Goal: Transaction & Acquisition: Purchase product/service

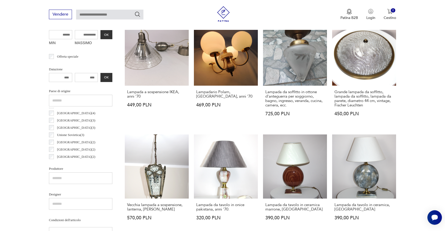
scroll to position [233, 0]
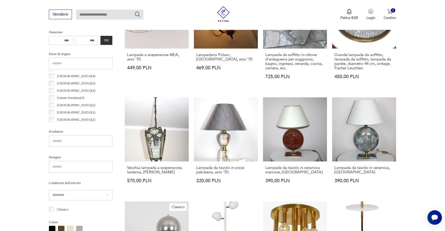
click at [60, 141] on input "text" at bounding box center [80, 141] width 63 height 12
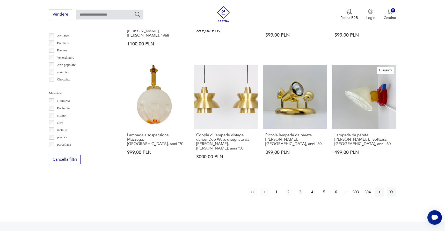
scroll to position [484, 0]
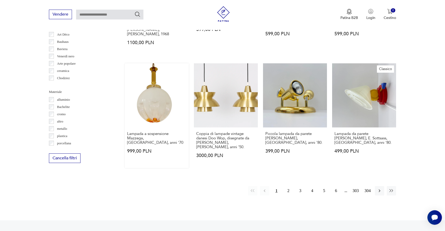
click at [152, 110] on link "Lampada a sospensione Mazzega, Italia, anni '70 999,00 PLN" at bounding box center [157, 115] width 64 height 104
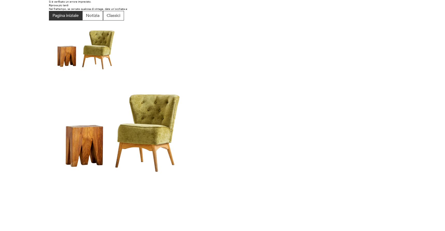
click at [77, 18] on button "Pagina iniziale" at bounding box center [65, 16] width 33 height 10
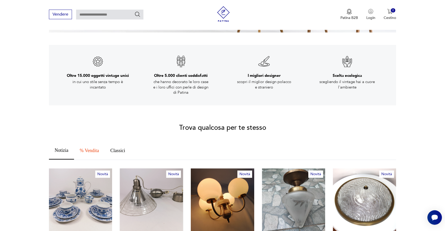
click at [166, 187] on link "Novità Lampada a sospensione IKEA, anni '70 449,00 PLN" at bounding box center [151, 220] width 63 height 104
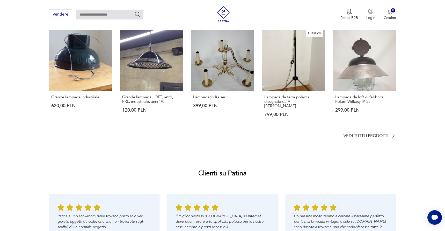
scroll to position [336, 0]
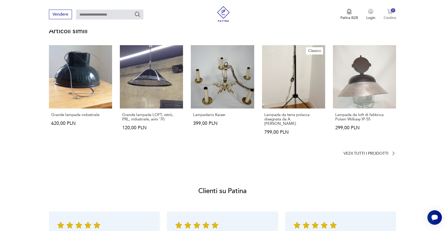
click at [392, 13] on img "button" at bounding box center [390, 11] width 5 height 5
click at [307, 65] on link "Classico Lampada da terra polacca disegnata da A. [PERSON_NAME] 799,00 PLN" at bounding box center [293, 94] width 63 height 99
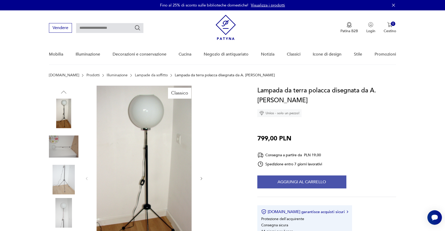
click at [284, 182] on font "Aggiungi al carrello" at bounding box center [302, 182] width 48 height 6
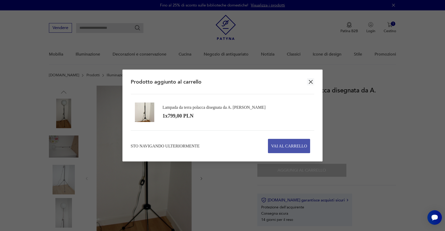
click at [296, 146] on font "Vai al carrello" at bounding box center [289, 146] width 36 height 4
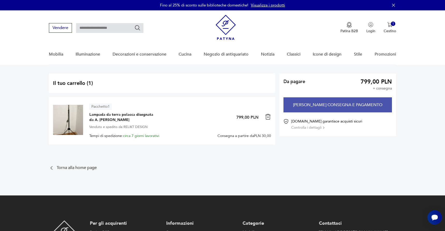
click at [319, 104] on button "[PERSON_NAME] consegna e pagamento" at bounding box center [338, 104] width 108 height 15
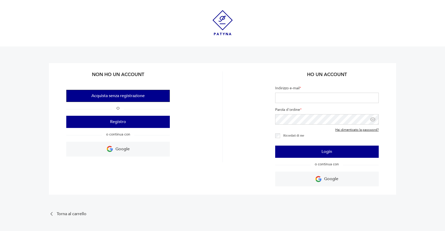
click at [143, 99] on button "Acquista senza registrazione" at bounding box center [118, 96] width 104 height 12
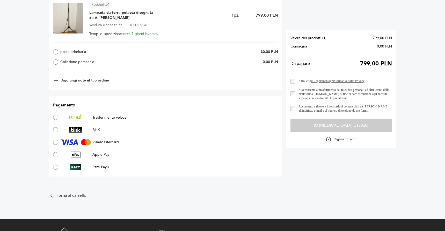
scroll to position [293, 0]
